Goal: Transaction & Acquisition: Download file/media

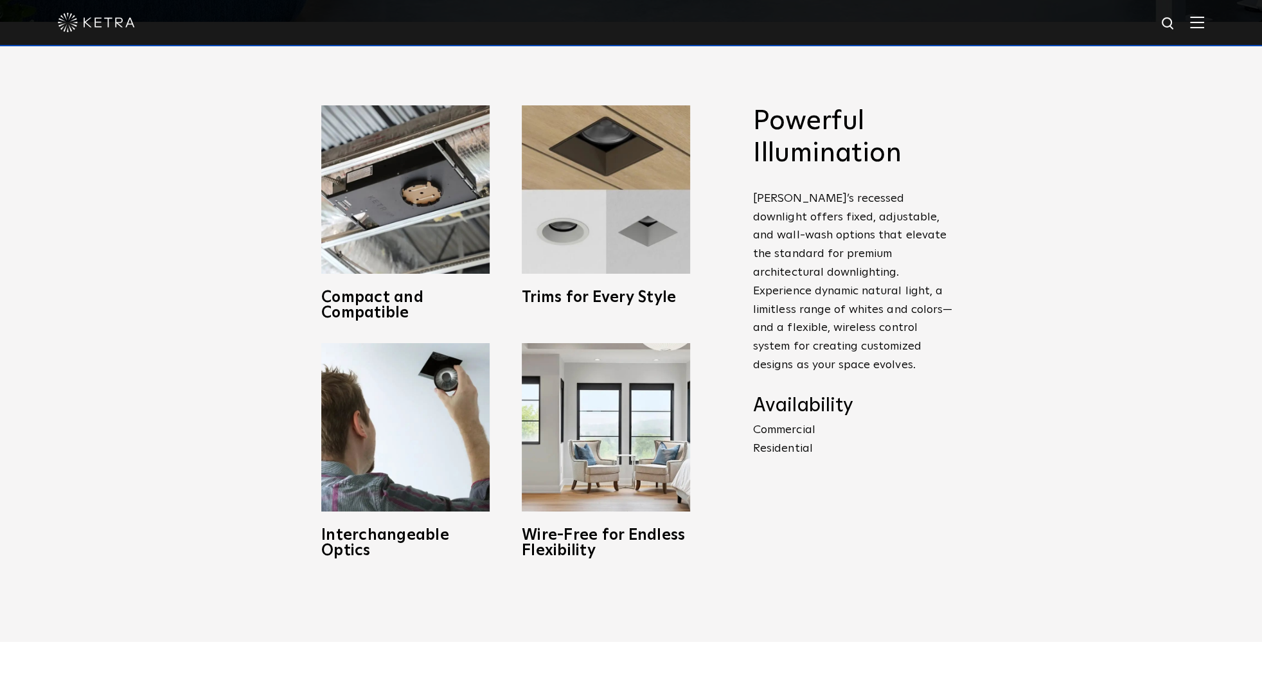
scroll to position [675, 0]
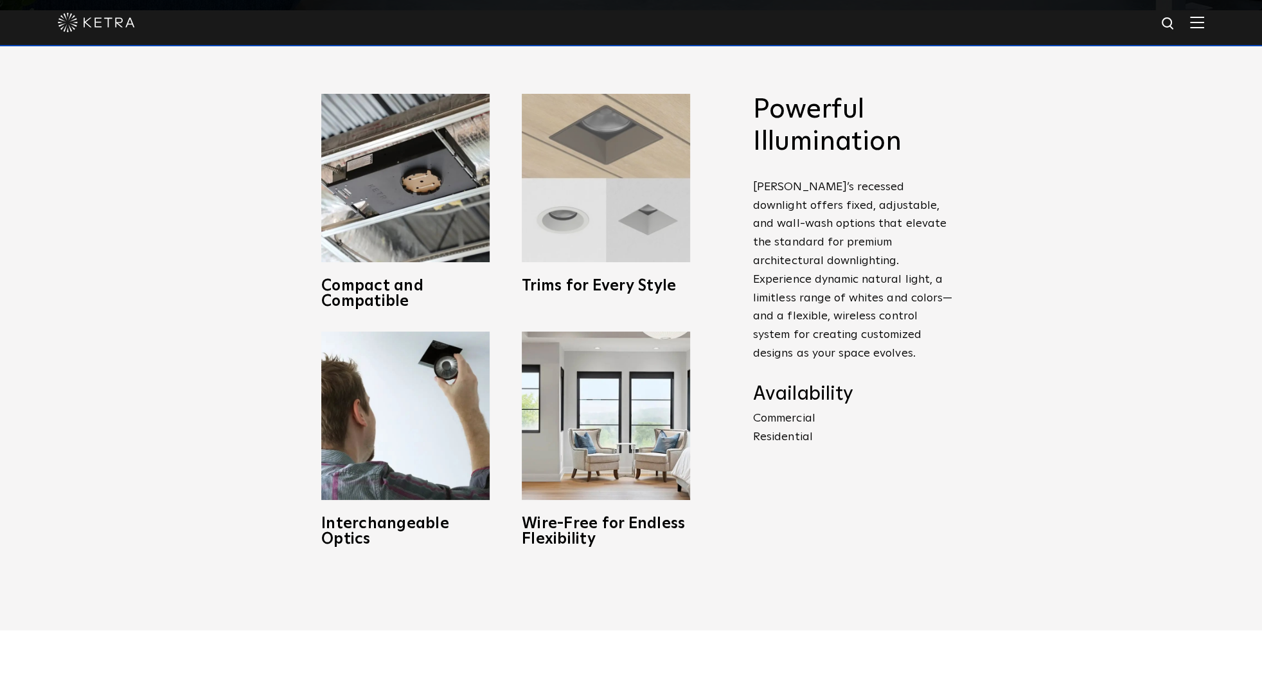
click at [614, 163] on img at bounding box center [606, 178] width 168 height 168
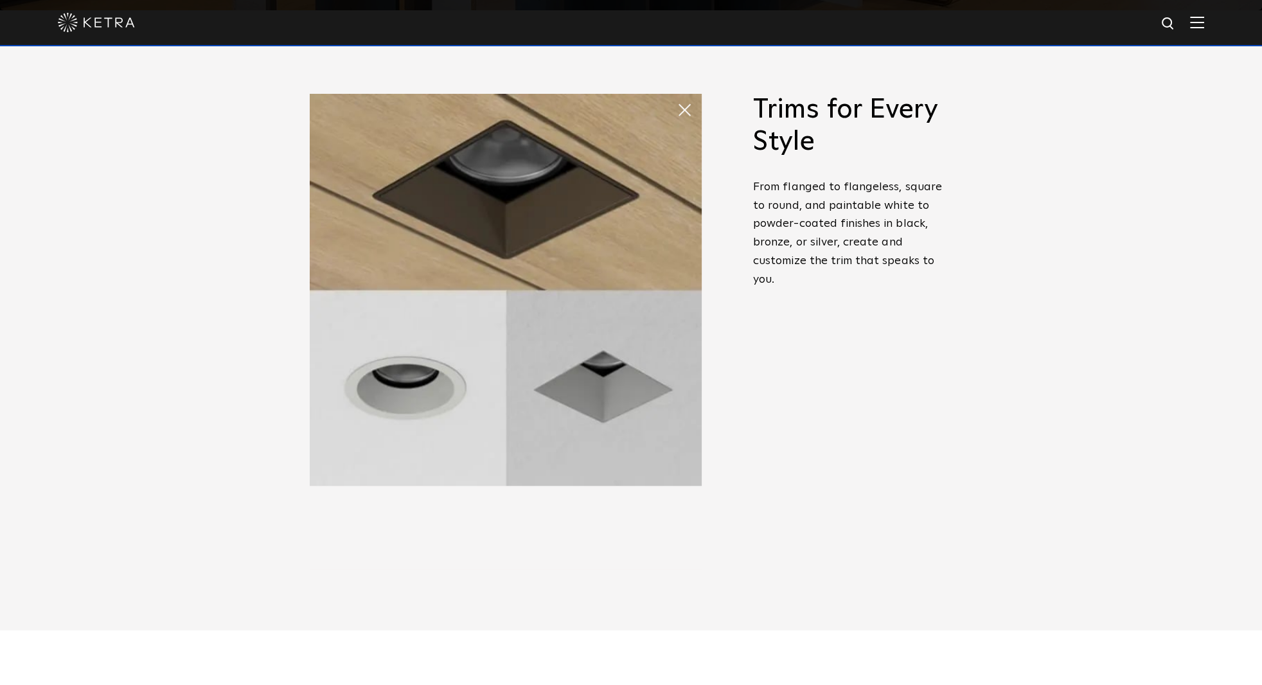
click at [683, 105] on span at bounding box center [690, 110] width 26 height 26
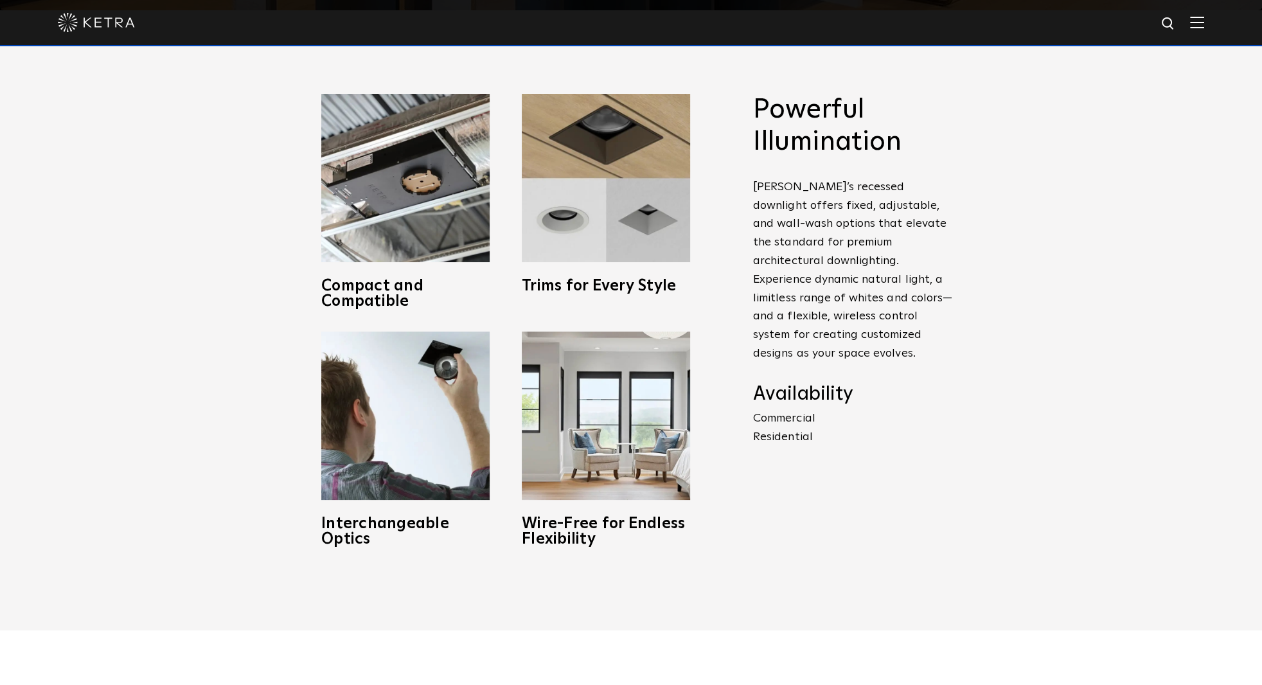
click at [683, 105] on img at bounding box center [606, 178] width 168 height 168
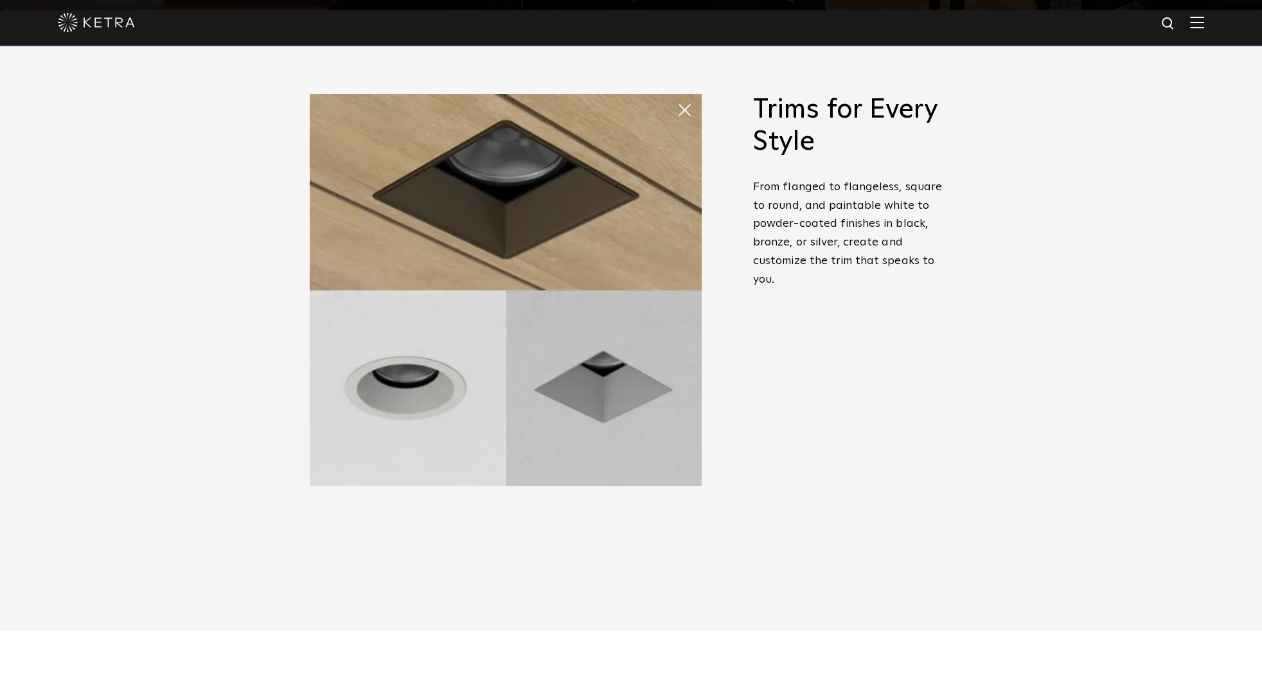
click at [683, 105] on span at bounding box center [690, 110] width 26 height 26
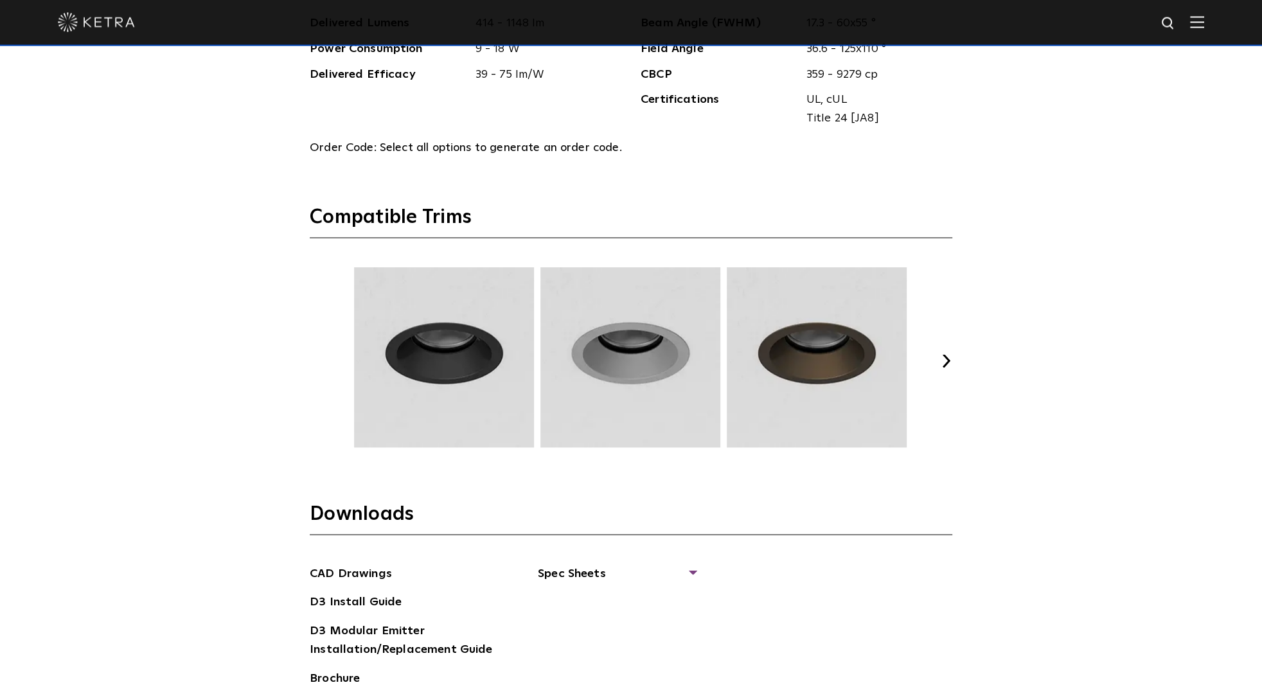
scroll to position [1754, 0]
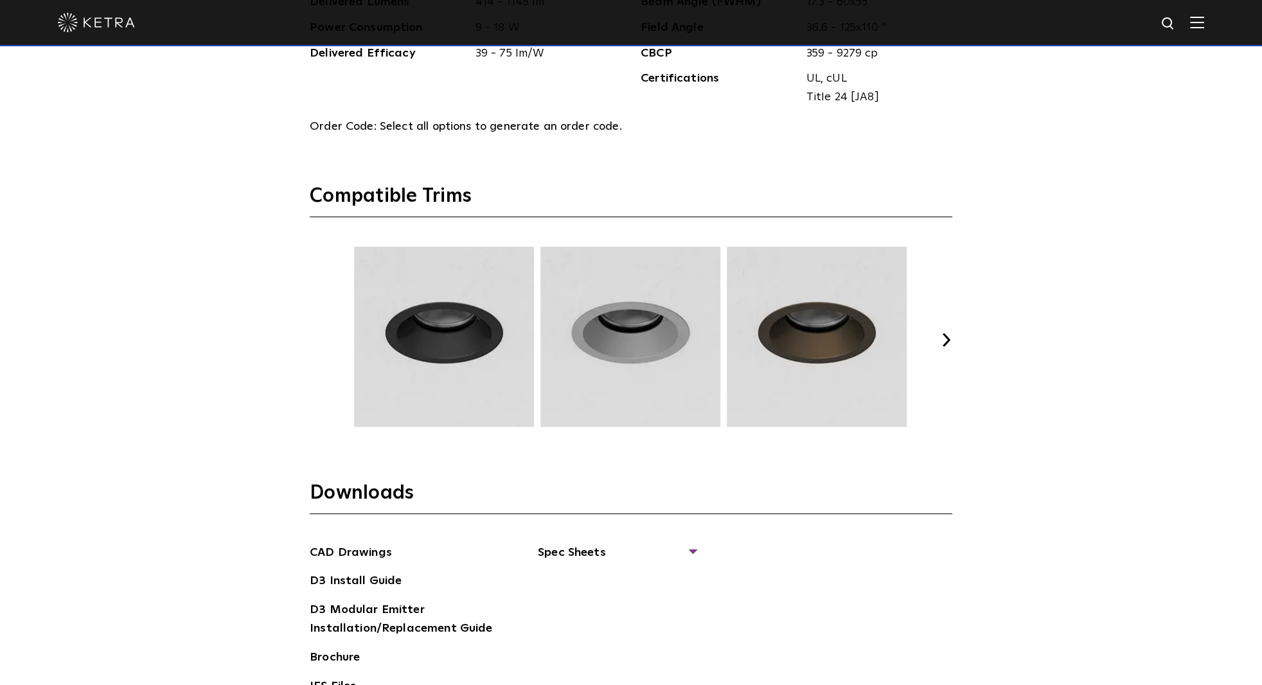
click at [949, 343] on button "Next" at bounding box center [946, 340] width 13 height 13
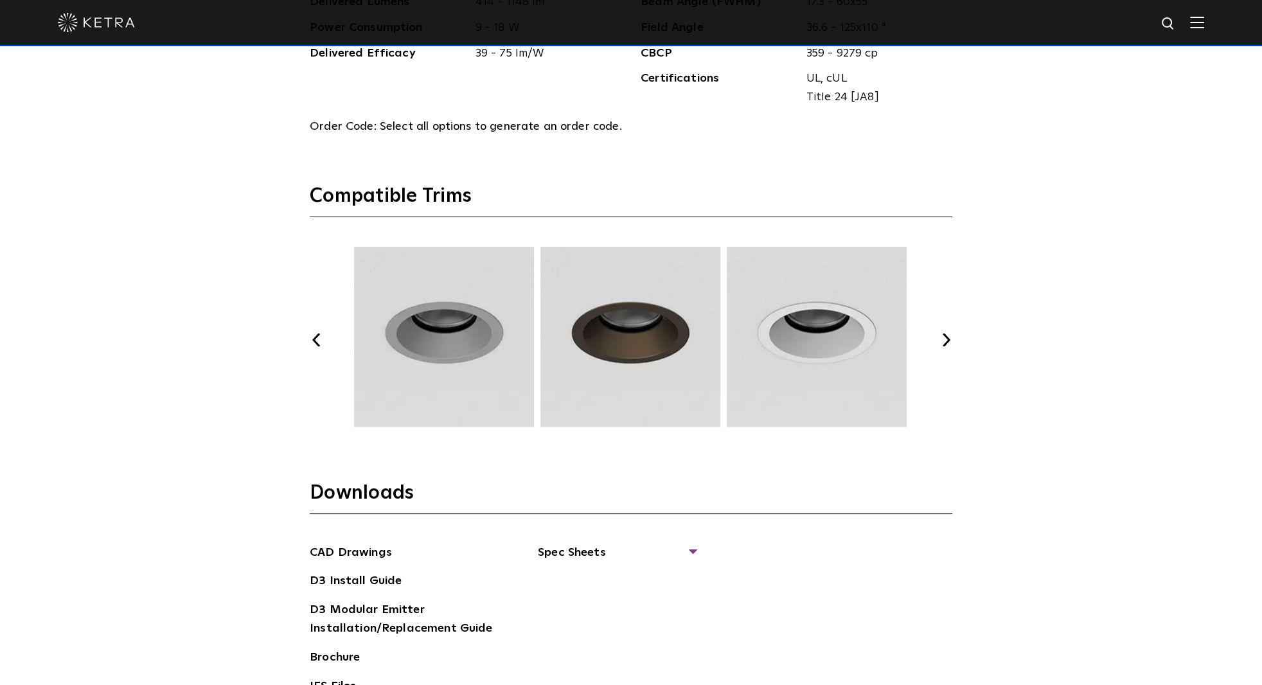
click at [949, 343] on button "Next" at bounding box center [946, 340] width 13 height 13
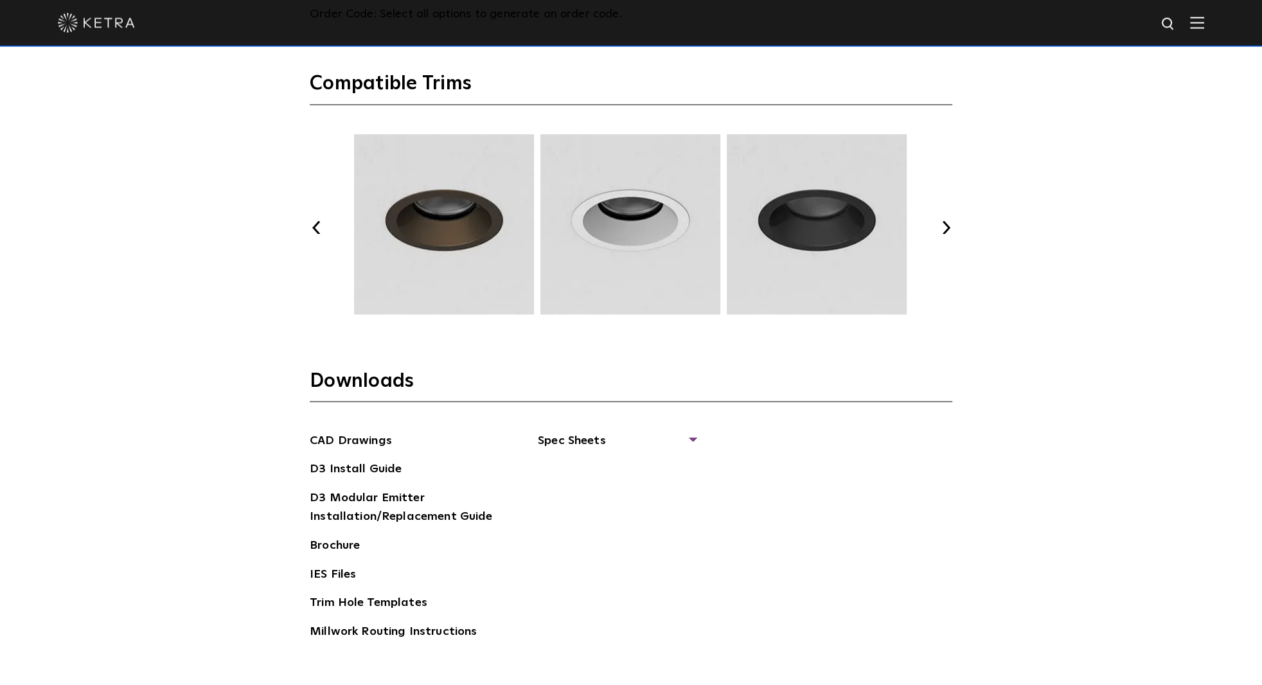
scroll to position [1889, 0]
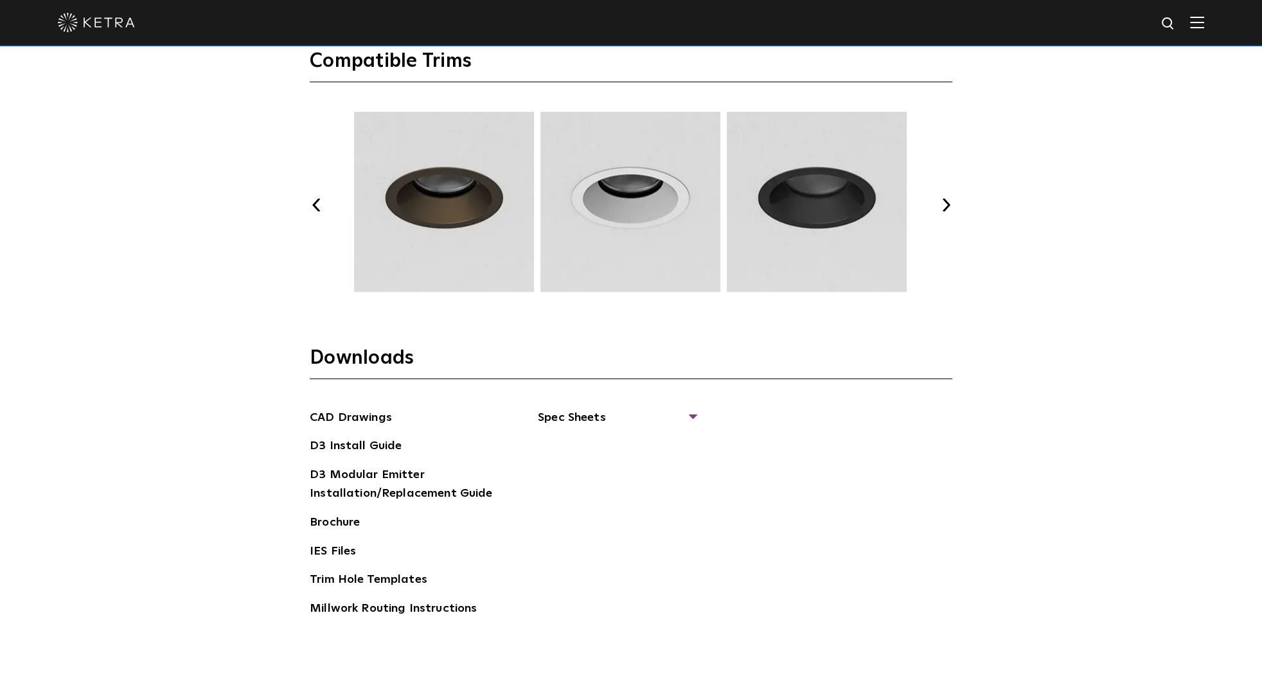
click at [942, 206] on button "Next" at bounding box center [946, 205] width 13 height 13
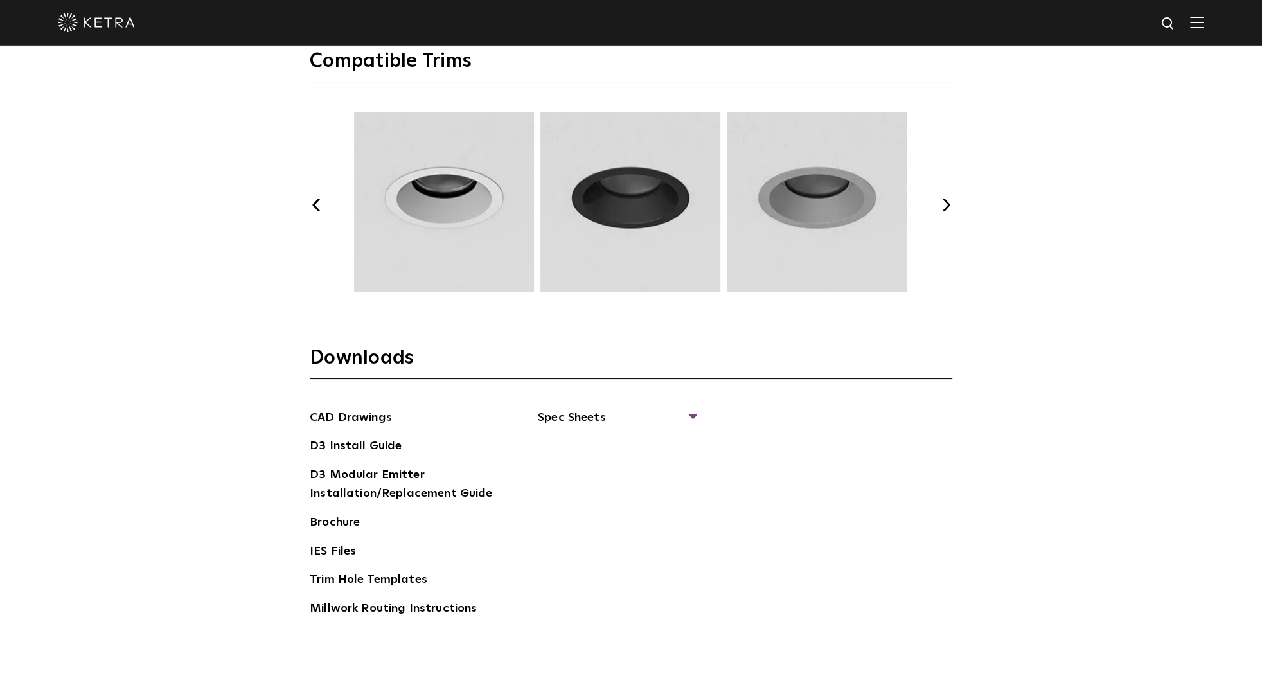
click at [942, 206] on button "Next" at bounding box center [946, 205] width 13 height 13
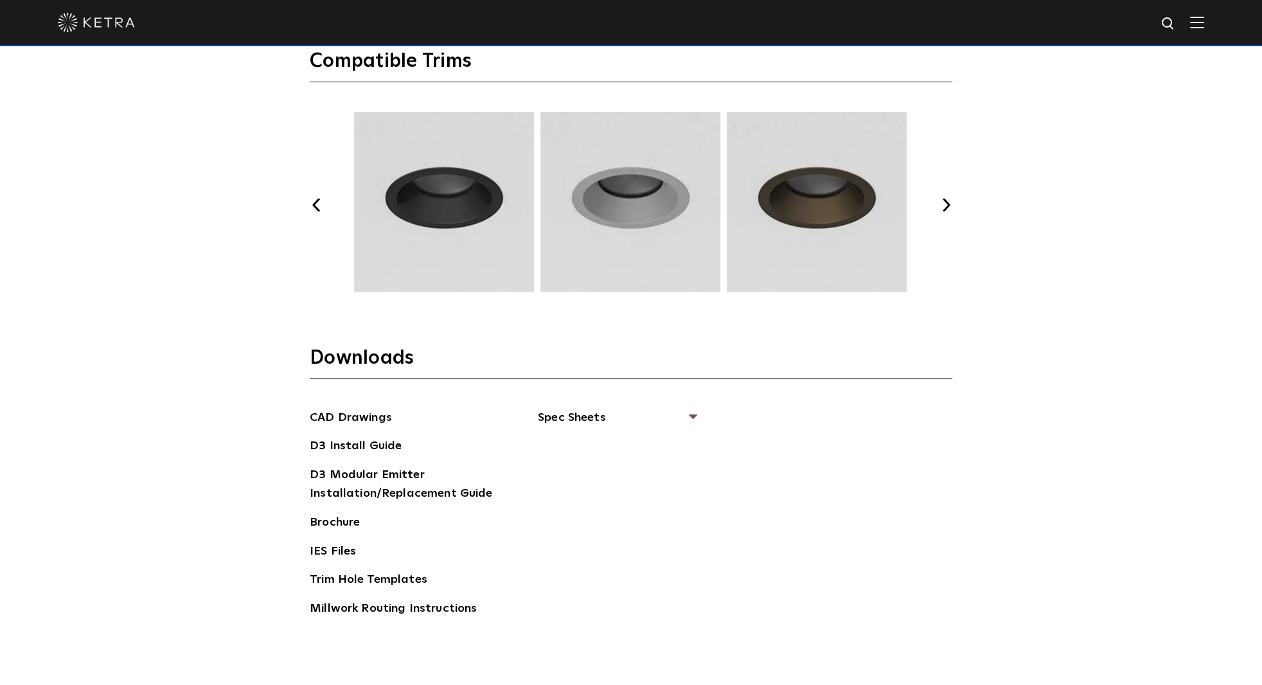
click at [942, 206] on button "Next" at bounding box center [946, 205] width 13 height 13
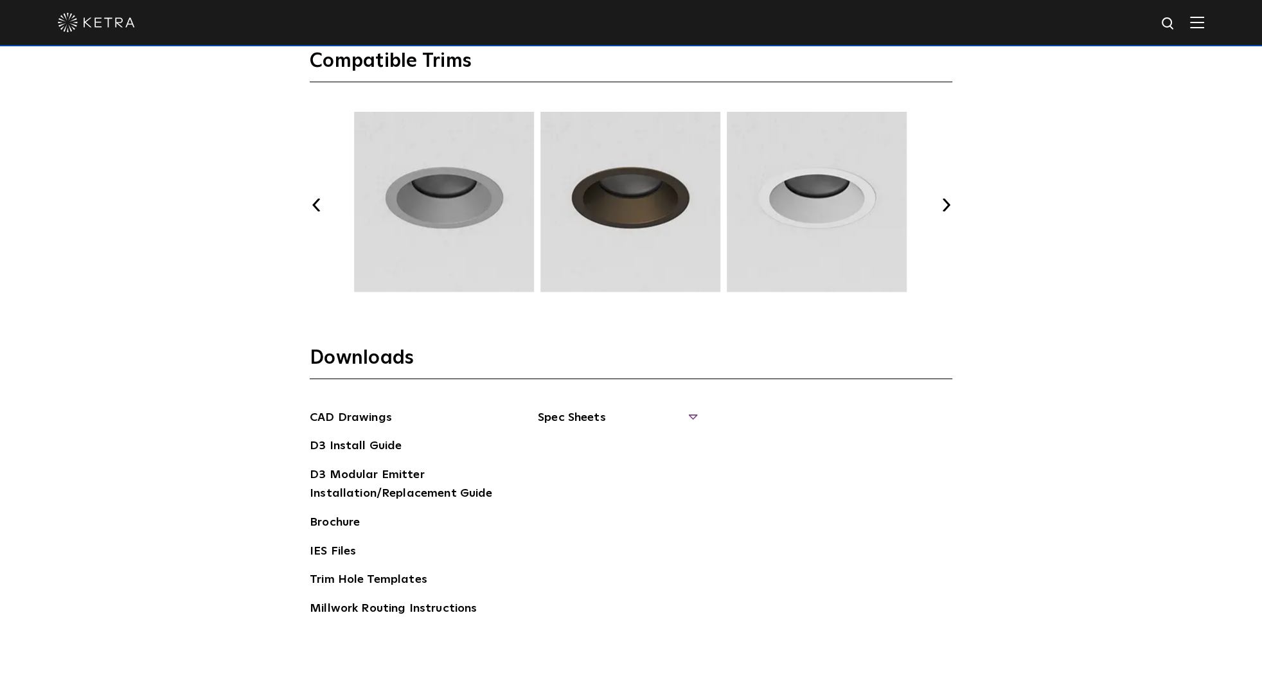
click at [688, 415] on span "Spec Sheets" at bounding box center [616, 423] width 157 height 28
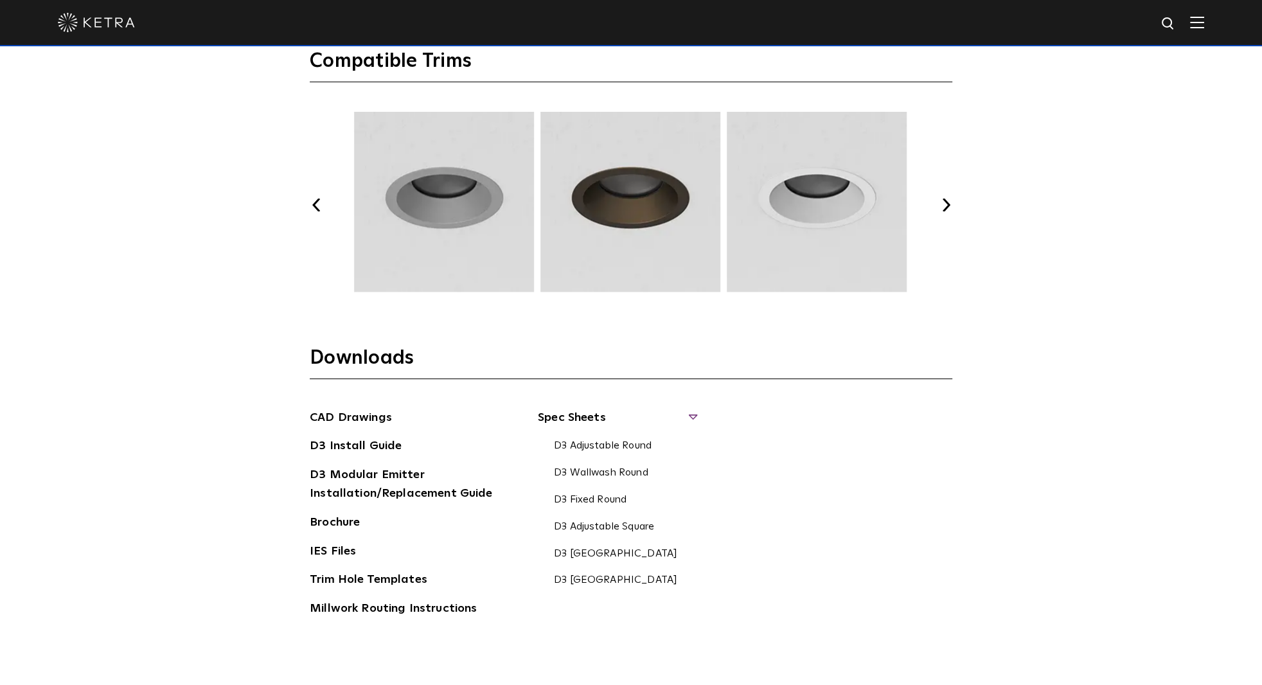
scroll to position [1957, 0]
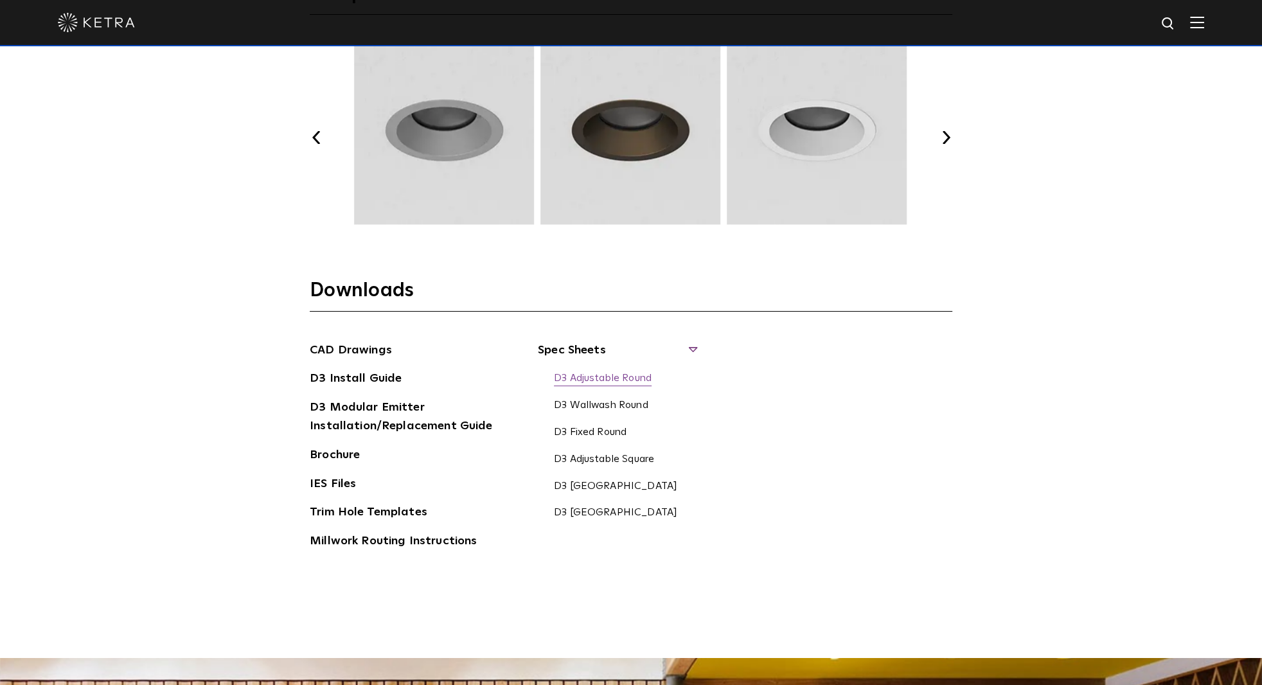
click at [611, 378] on link "D3 Adjustable Round" at bounding box center [603, 379] width 98 height 14
